Goal: Entertainment & Leisure: Consume media (video, audio)

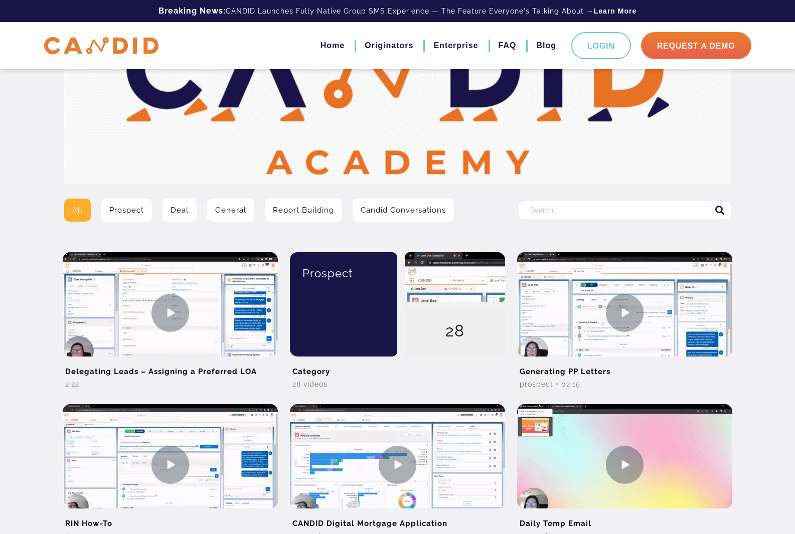
scroll to position [100, 0]
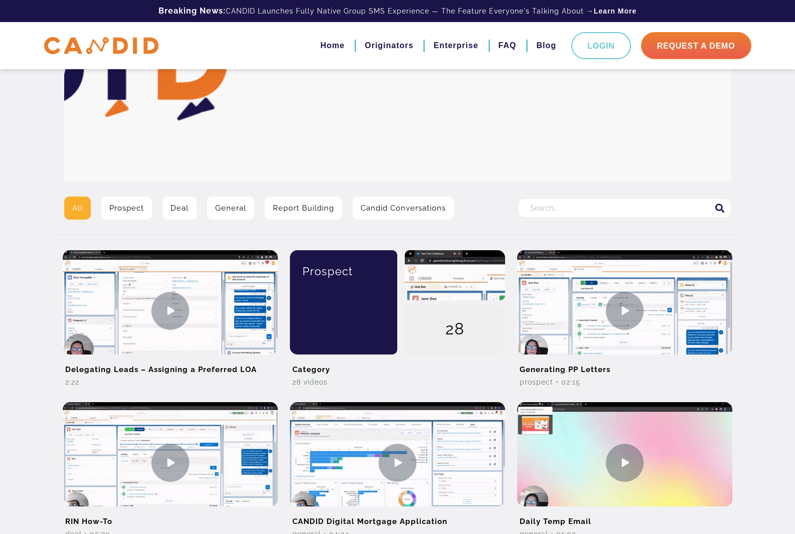
click at [382, 210] on link "Candid Conversations" at bounding box center [402, 208] width 101 height 23
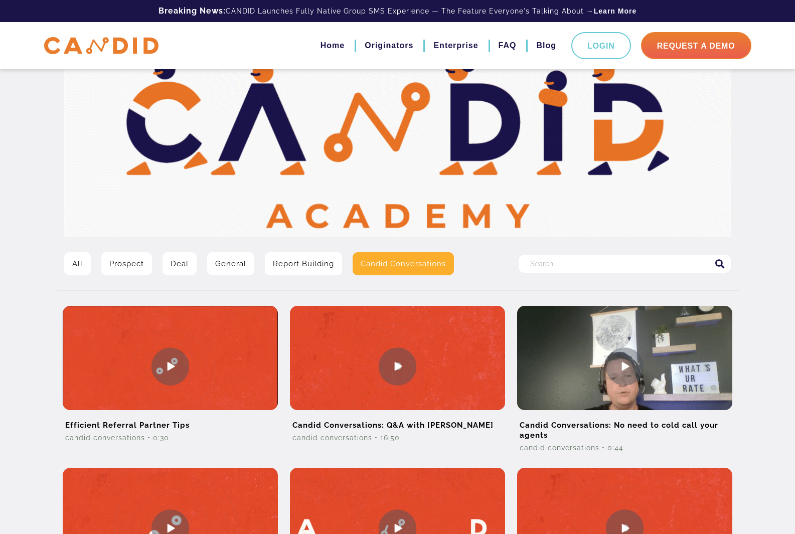
scroll to position [44, 0]
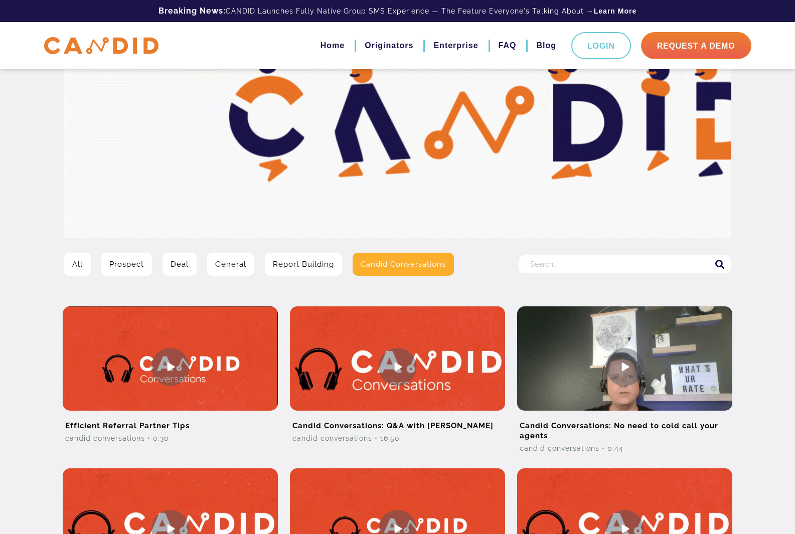
click at [281, 260] on link "Report Building" at bounding box center [303, 264] width 77 height 23
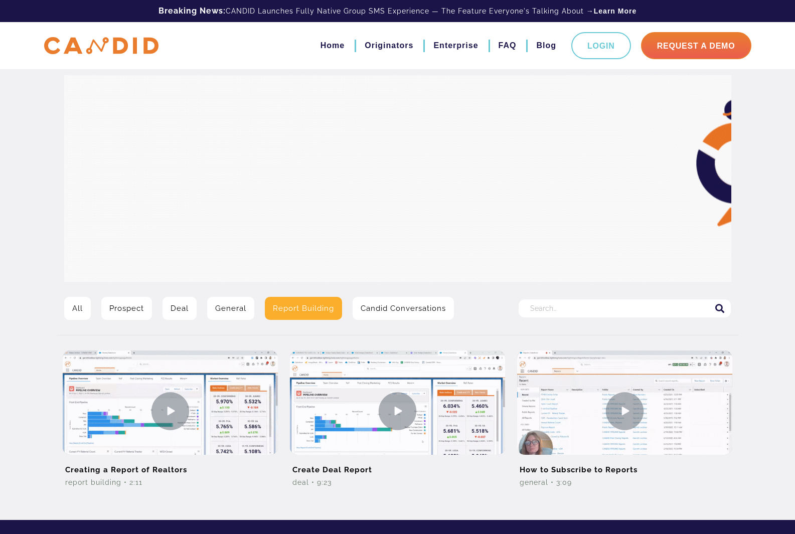
click at [229, 305] on link "General" at bounding box center [230, 308] width 47 height 23
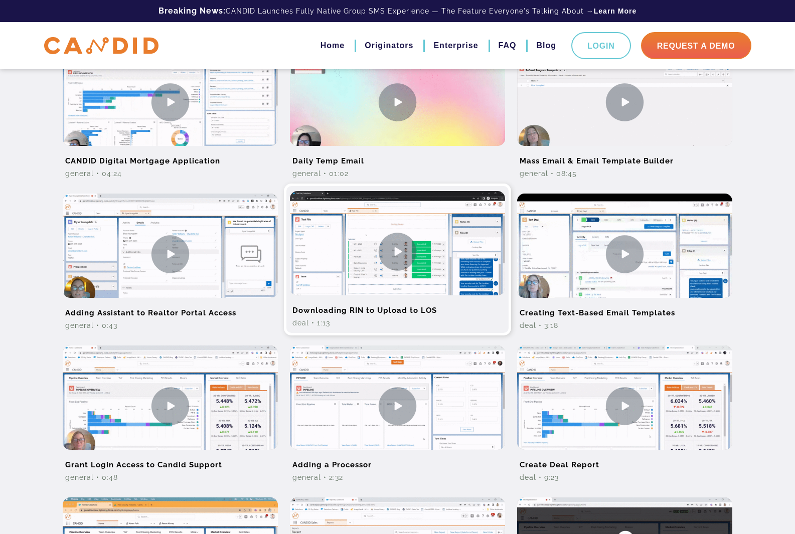
scroll to position [451, 0]
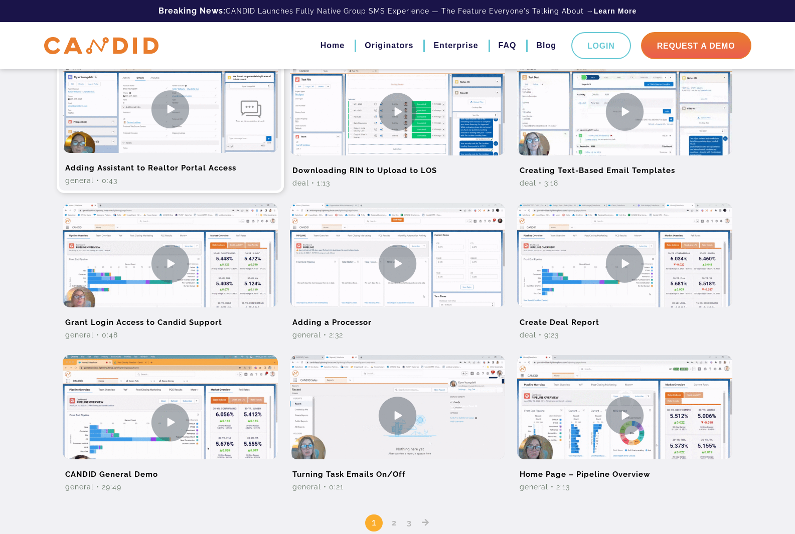
click at [165, 115] on img at bounding box center [170, 109] width 215 height 121
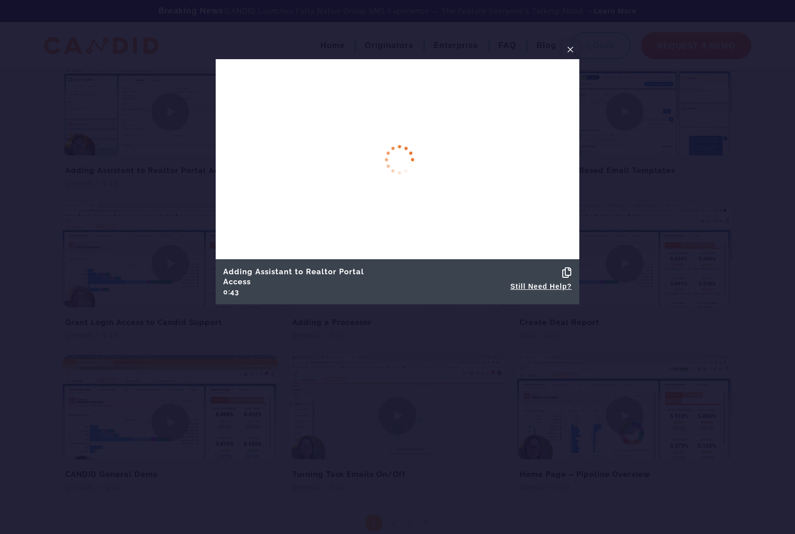
click at [570, 53] on span "×" at bounding box center [570, 50] width 8 height 16
